Goal: Task Accomplishment & Management: Use online tool/utility

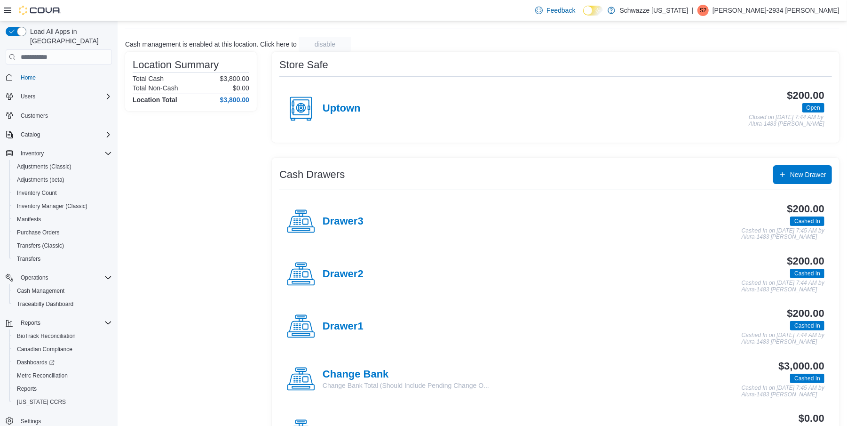
scroll to position [8, 0]
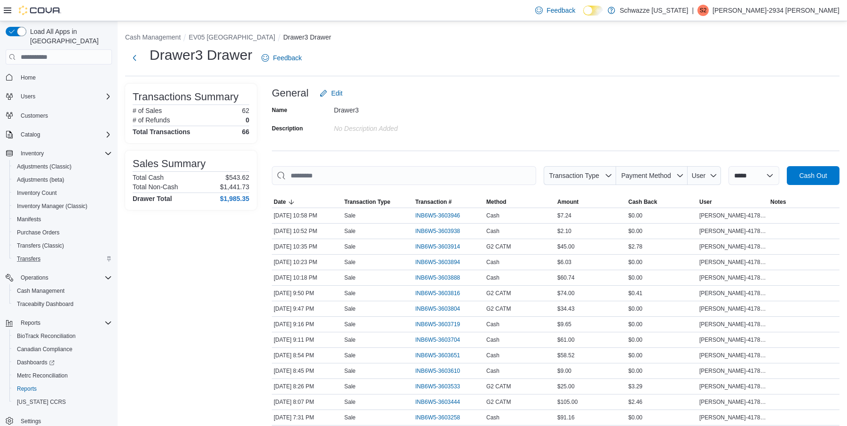
scroll to position [16, 0]
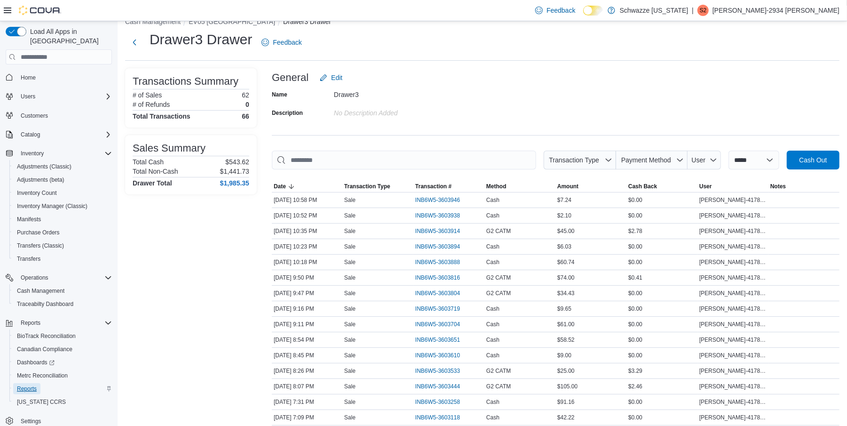
click at [29, 385] on span "Reports" at bounding box center [27, 389] width 20 height 8
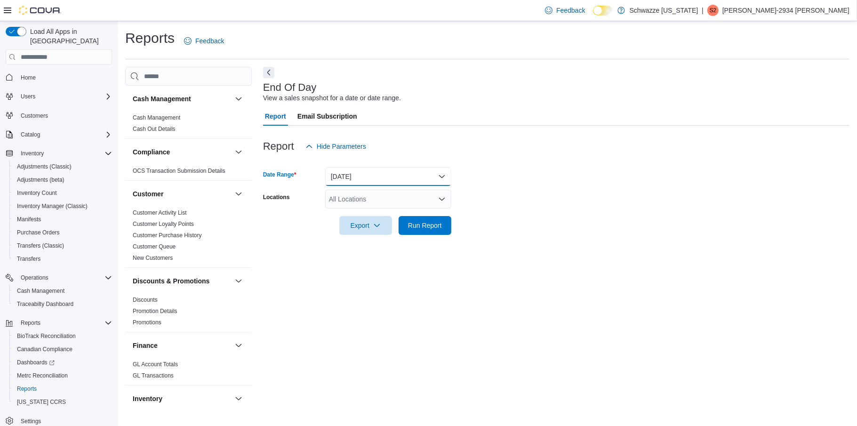
click at [439, 176] on button "[DATE]" at bounding box center [388, 176] width 126 height 19
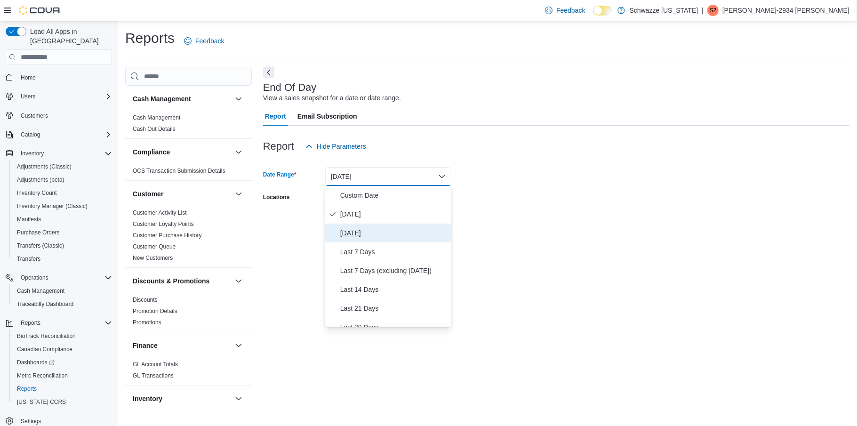
click at [369, 233] on span "[DATE]" at bounding box center [393, 232] width 107 height 11
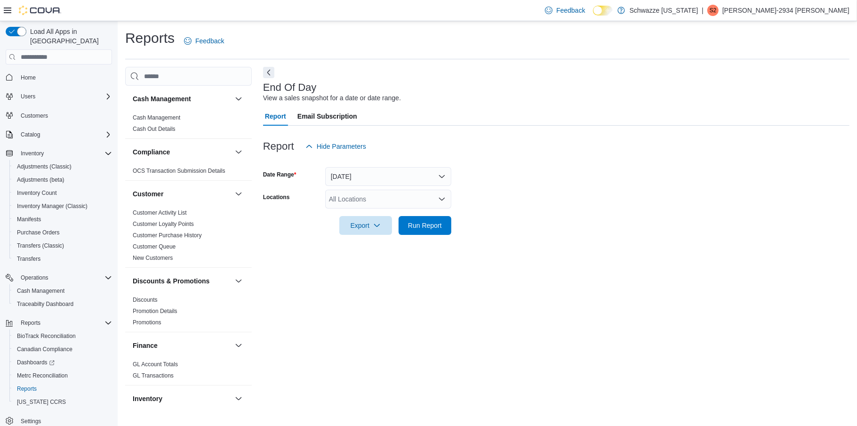
click at [526, 199] on form "Date Range [DATE] Locations All Locations Export Run Report" at bounding box center [556, 195] width 586 height 79
click at [422, 223] on span "Run Report" at bounding box center [425, 224] width 34 height 9
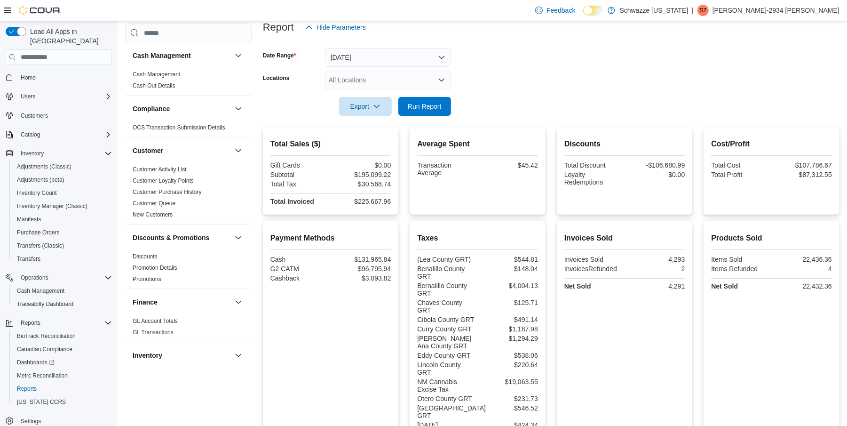
scroll to position [141, 0]
